Goal: Communication & Community: Answer question/provide support

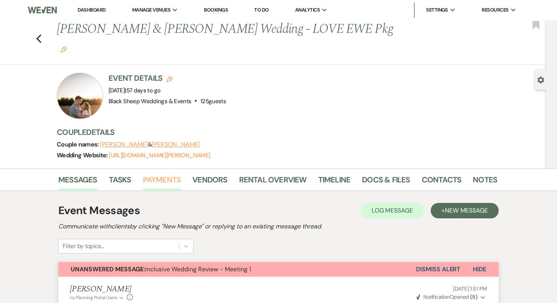
click at [155, 174] on link "Payments" at bounding box center [162, 182] width 38 height 17
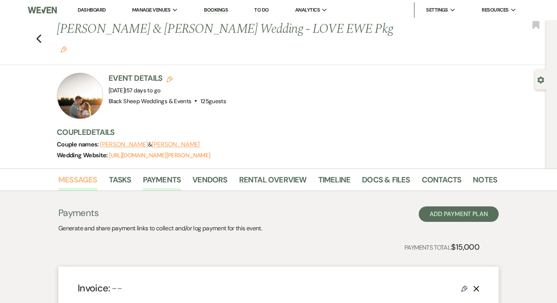
click at [83, 174] on link "Messages" at bounding box center [77, 182] width 39 height 17
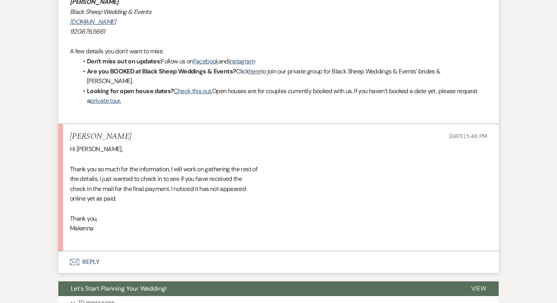
scroll to position [770, 0]
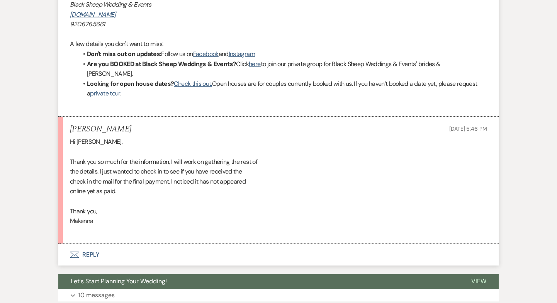
click at [87, 244] on button "Envelope Reply" at bounding box center [278, 255] width 441 height 22
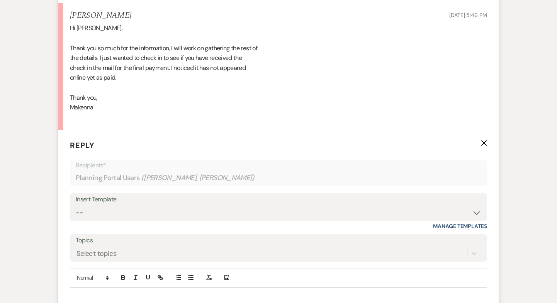
scroll to position [887, 0]
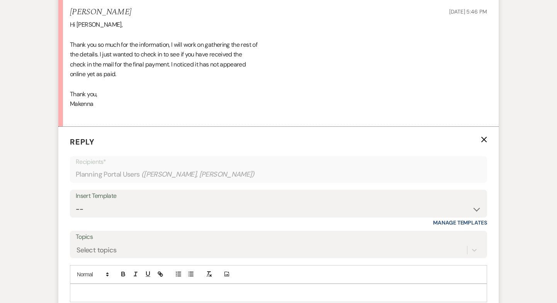
click at [94, 284] on div at bounding box center [278, 293] width 417 height 18
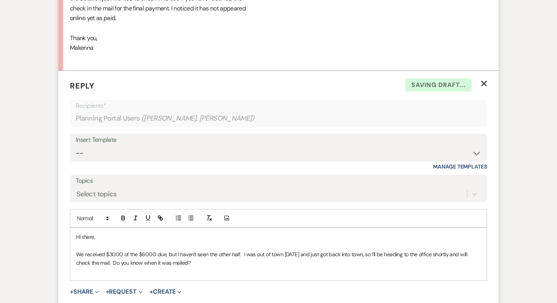
scroll to position [961, 0]
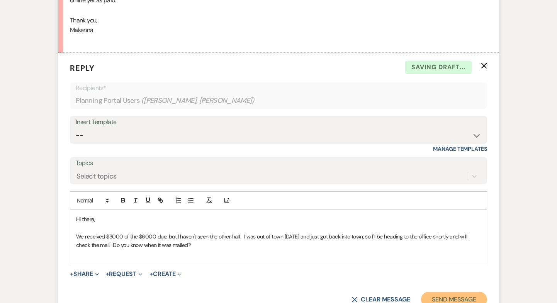
click at [460, 292] on button "Send Message" at bounding box center [454, 299] width 66 height 15
